Goal: Go to known website: Access a specific website the user already knows

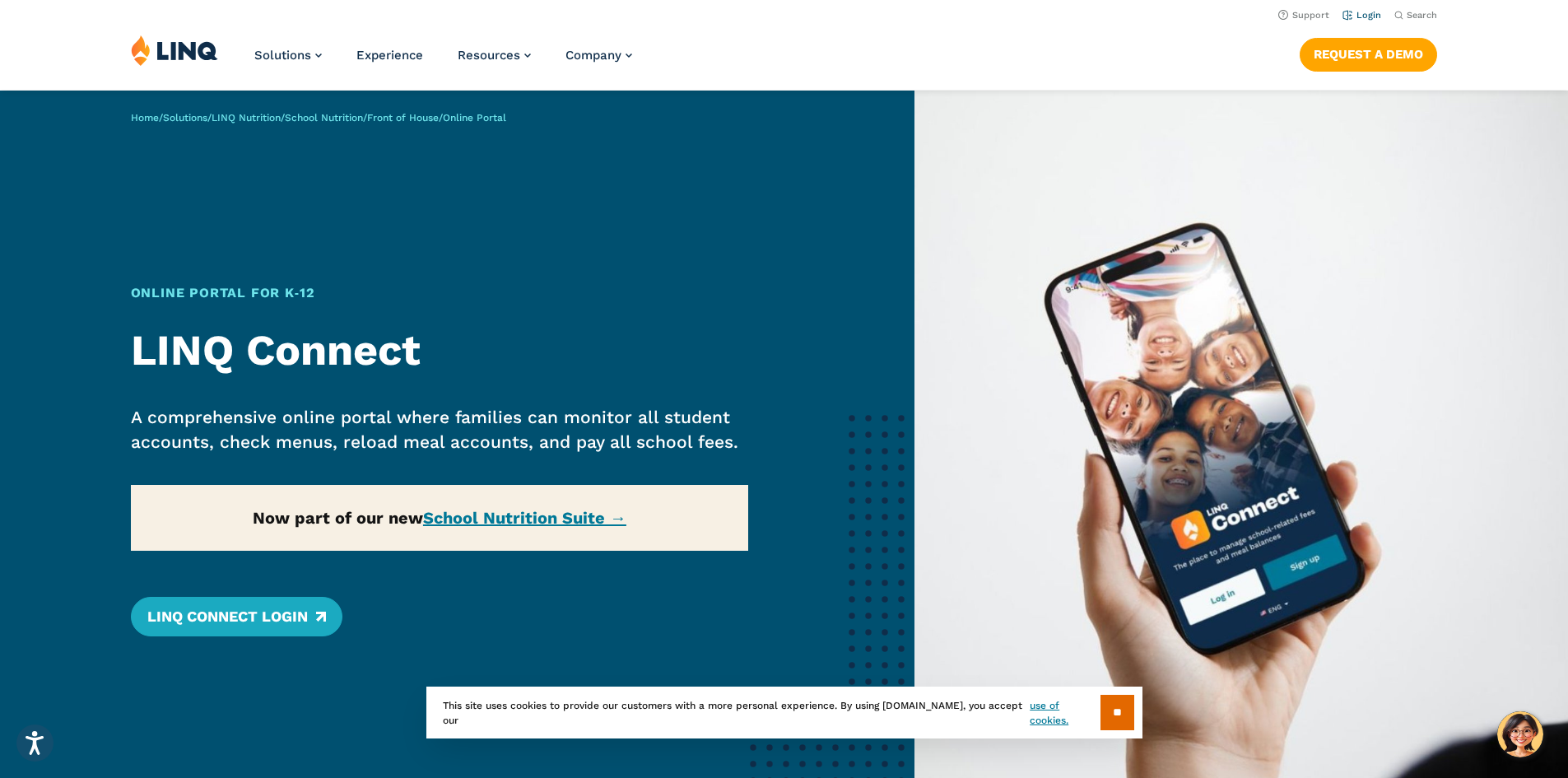
click at [1361, 10] on link "Login" at bounding box center [1361, 15] width 39 height 11
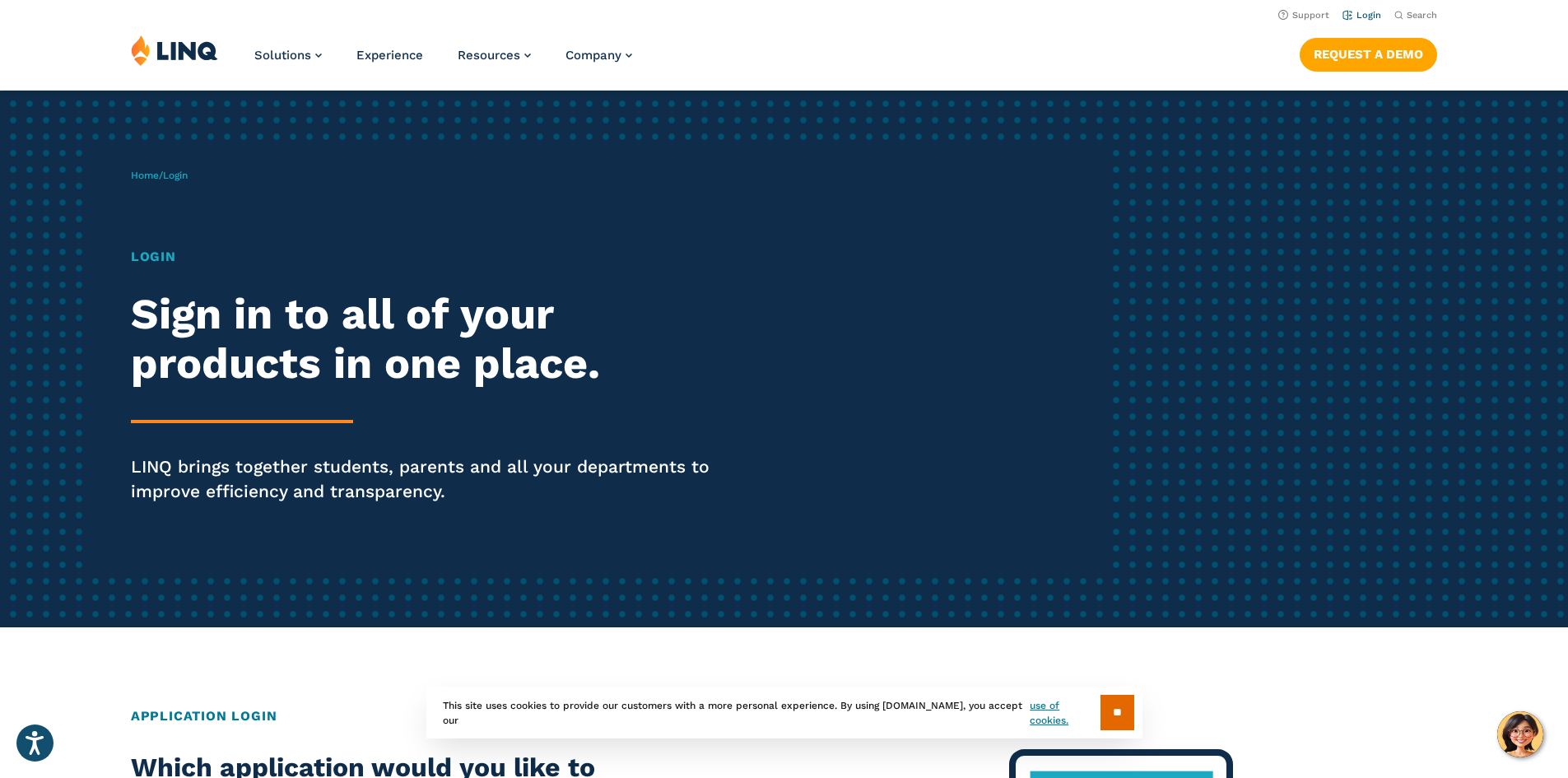
click at [1360, 6] on li "Login" at bounding box center [1361, 14] width 39 height 19
click at [1360, 13] on link "Login" at bounding box center [1361, 15] width 39 height 11
click at [1527, 738] on section "** This site uses cookies to provide our customers with a more personal experie…" at bounding box center [784, 738] width 1542 height 52
click at [1509, 721] on section "** This site uses cookies to provide our customers with a more personal experie…" at bounding box center [784, 738] width 1542 height 52
click at [1122, 713] on input "**" at bounding box center [1117, 713] width 34 height 35
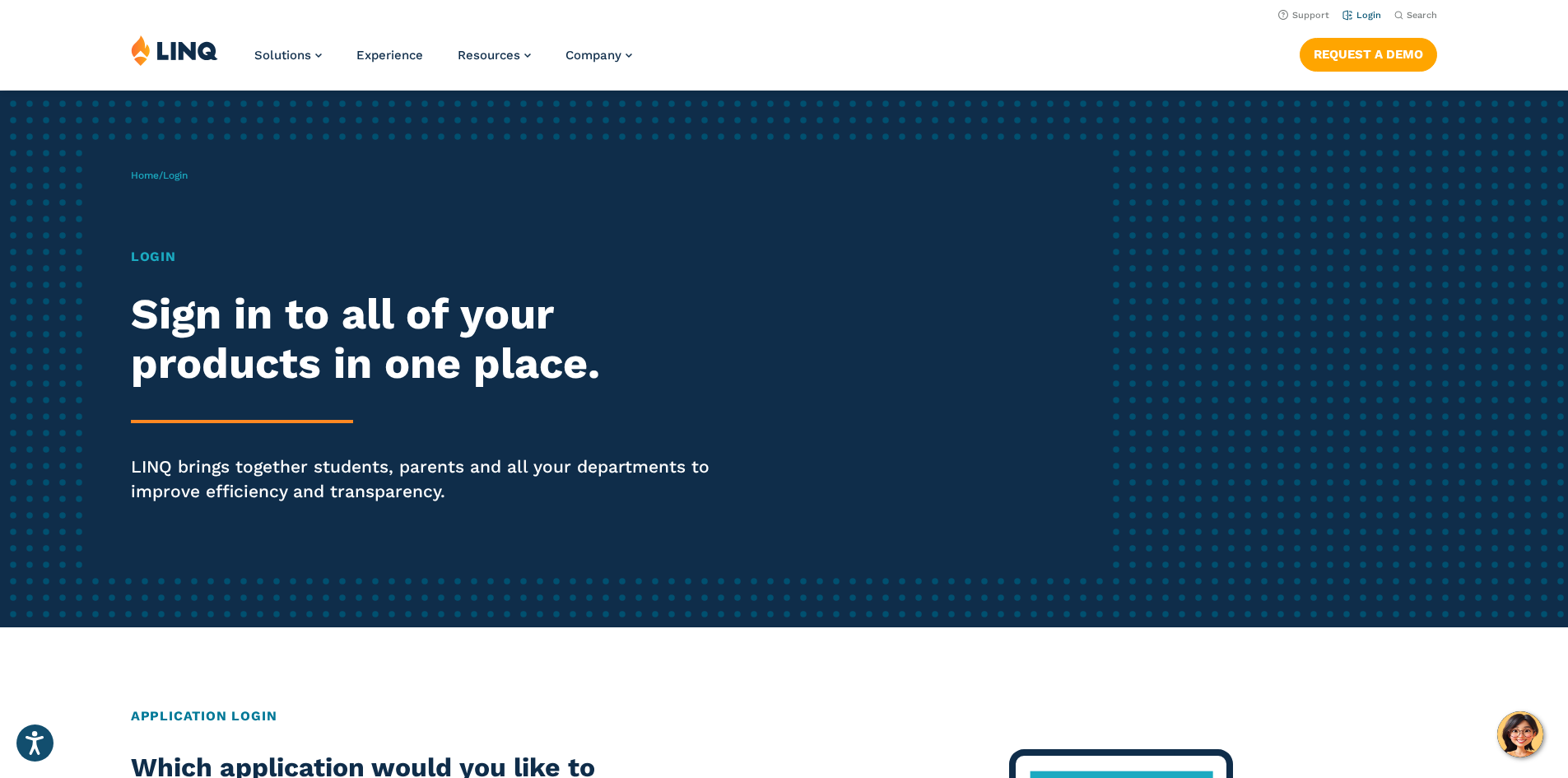
click at [1366, 8] on li "Login" at bounding box center [1361, 14] width 39 height 19
click at [1366, 19] on link "Login" at bounding box center [1361, 15] width 39 height 11
click at [1373, 14] on link "Login" at bounding box center [1361, 15] width 39 height 11
click at [162, 253] on h1 "Login" at bounding box center [433, 257] width 604 height 19
drag, startPoint x: 238, startPoint y: 408, endPoint x: 243, endPoint y: 390, distance: 18.7
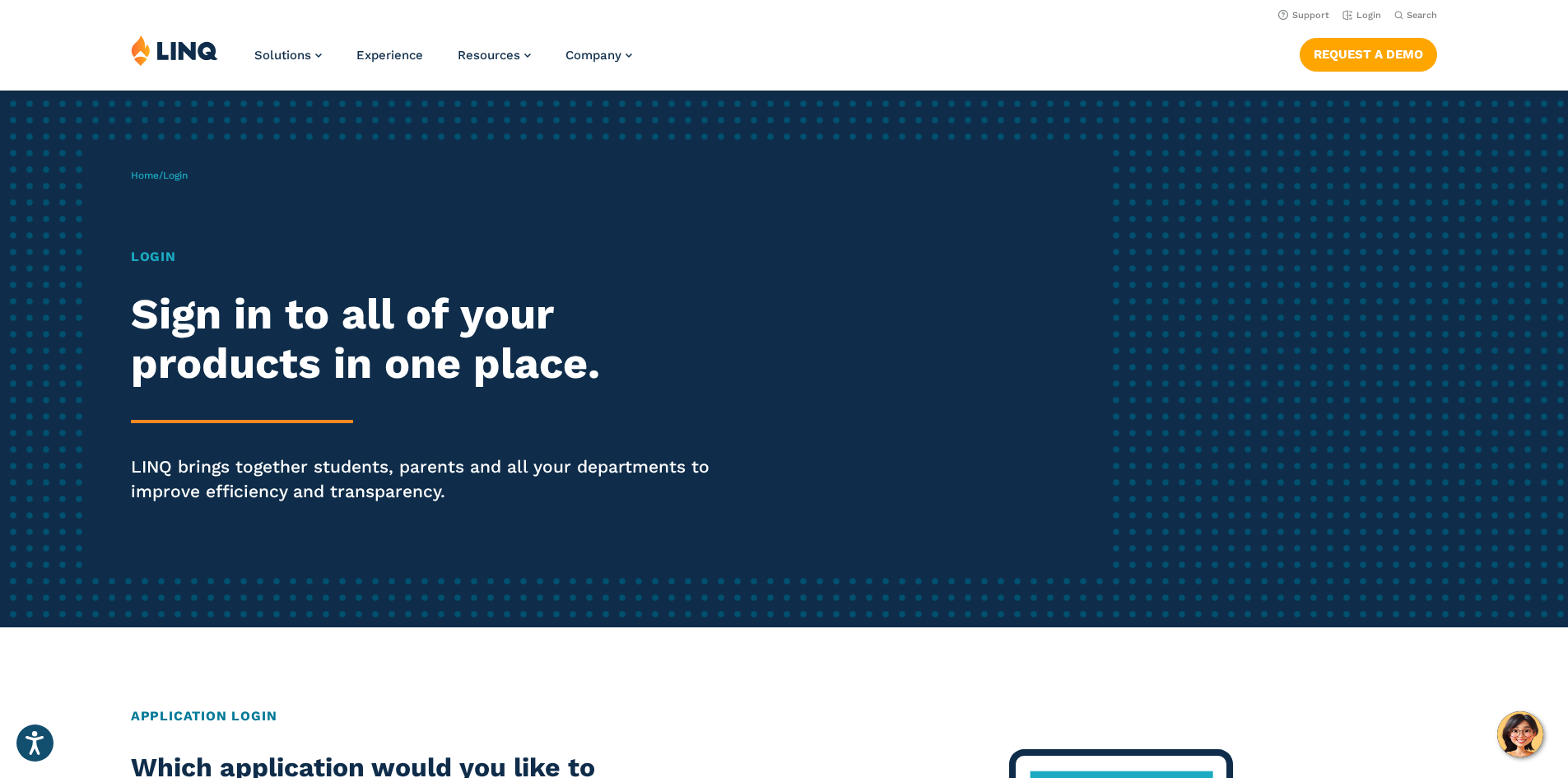
click at [241, 408] on div "Login Sign in to all of your products in one place. LINQ brings together studen…" at bounding box center [433, 398] width 604 height 303
drag, startPoint x: 238, startPoint y: 381, endPoint x: 222, endPoint y: 320, distance: 63.1
click at [237, 378] on h2 "Sign in to all of your products in one place." at bounding box center [433, 339] width 604 height 99
drag, startPoint x: 165, startPoint y: 167, endPoint x: 168, endPoint y: 176, distance: 9.5
click at [167, 166] on div "Home / Login Login Sign in to all of your products in one place. LINQ brings to…" at bounding box center [620, 359] width 979 height 421
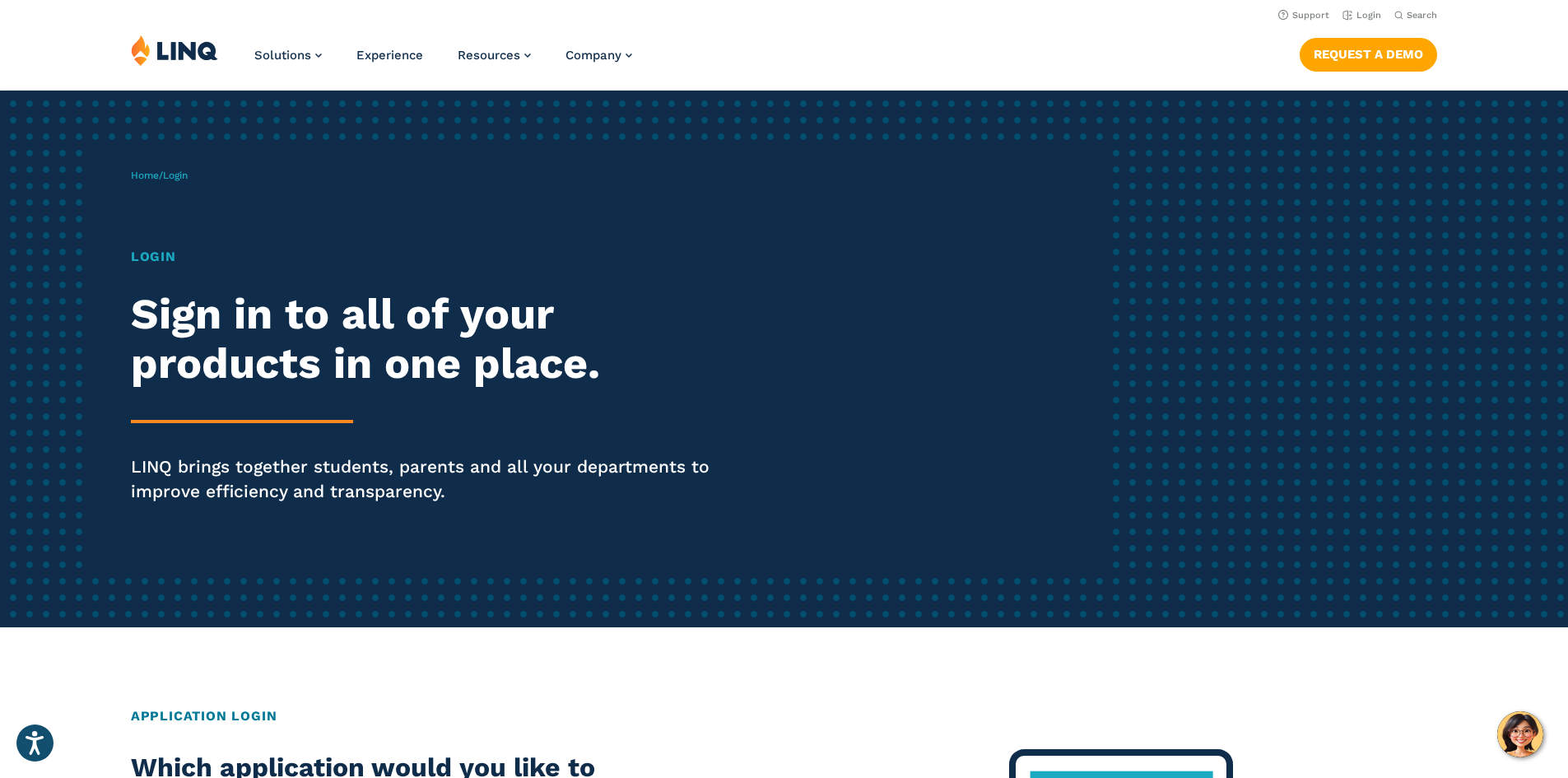
click at [176, 177] on span "Login" at bounding box center [176, 175] width 25 height 11
click at [149, 173] on link "Home" at bounding box center [145, 175] width 28 height 11
